Goal: Task Accomplishment & Management: Manage account settings

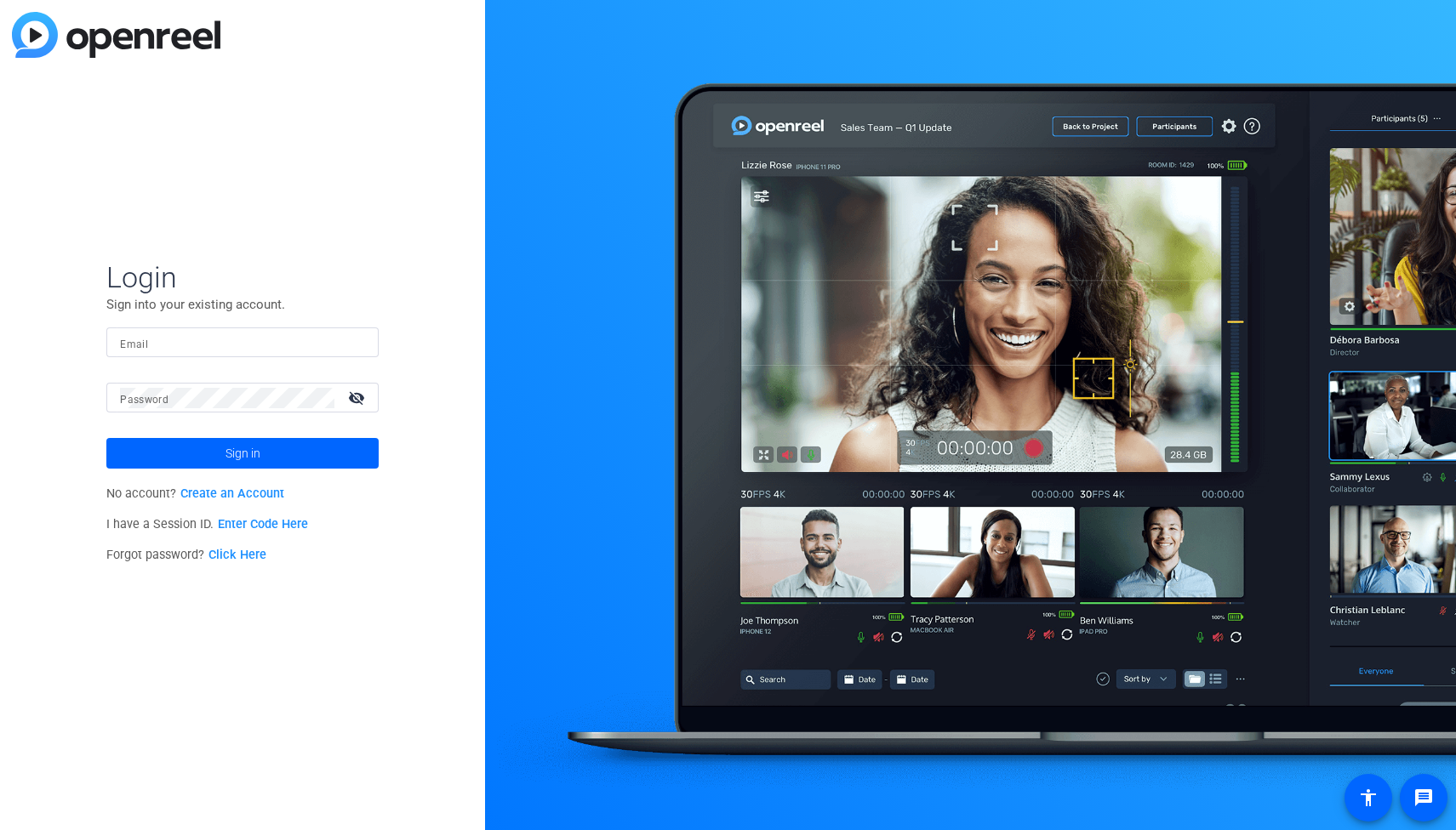
click at [206, 341] on input "Email" at bounding box center [242, 342] width 245 height 21
click at [300, 257] on div "Login Sign into your existing account. Email Password visibility_off Sign in No…" at bounding box center [242, 415] width 485 height 830
click at [154, 338] on input "Email" at bounding box center [242, 342] width 245 height 21
paste input "[EMAIL_ADDRESS][PERSON_NAME][DOMAIN_NAME]"
type input "[EMAIL_ADDRESS][PERSON_NAME][DOMAIN_NAME]"
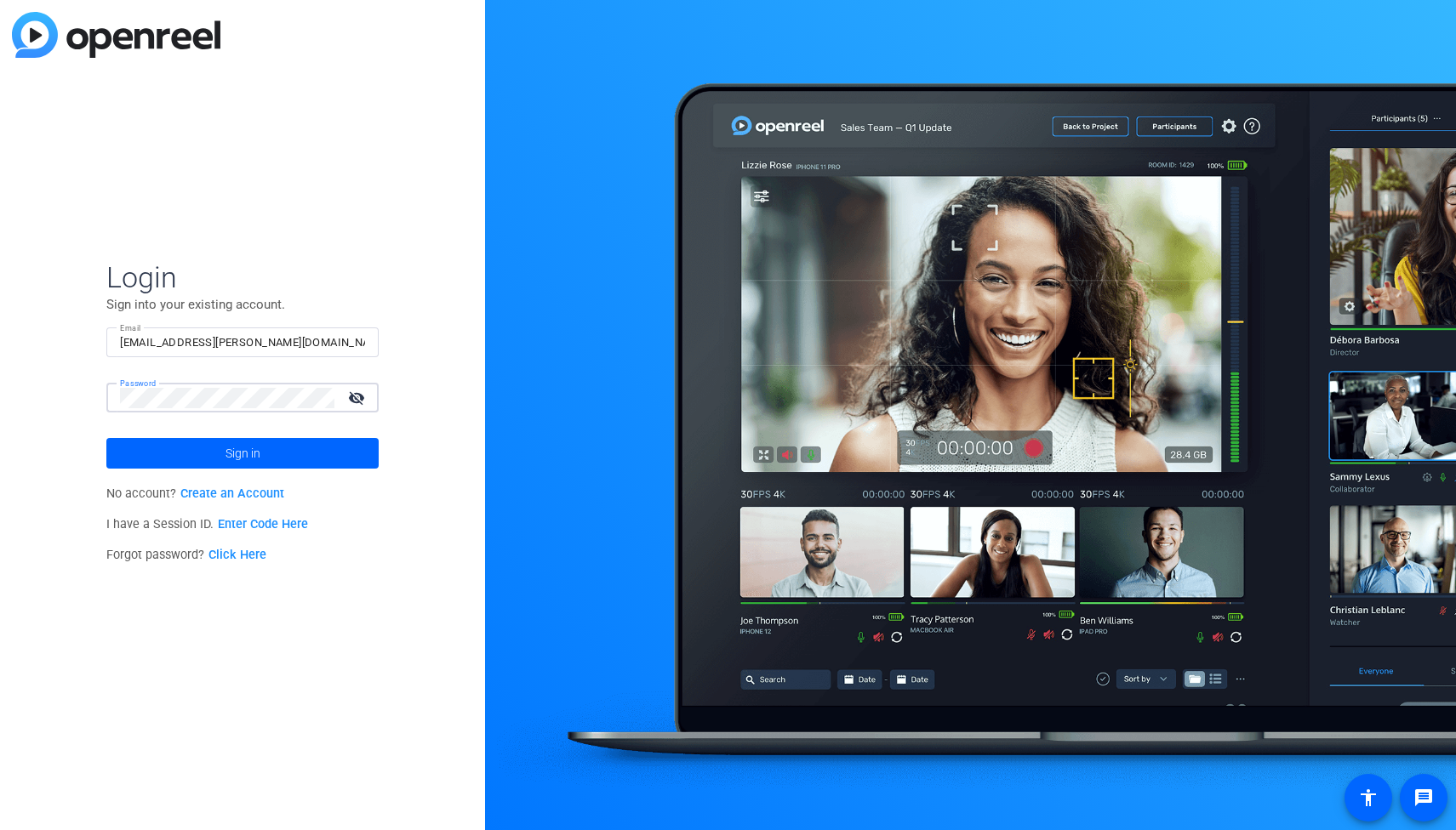
click at [358, 396] on mat-icon "visibility_off" at bounding box center [358, 398] width 41 height 25
click at [429, 369] on div "Login Sign into your existing account. Email [EMAIL_ADDRESS][PERSON_NAME][DOMAI…" at bounding box center [242, 415] width 485 height 830
click at [326, 449] on span at bounding box center [242, 454] width 273 height 41
